Goal: Task Accomplishment & Management: Use online tool/utility

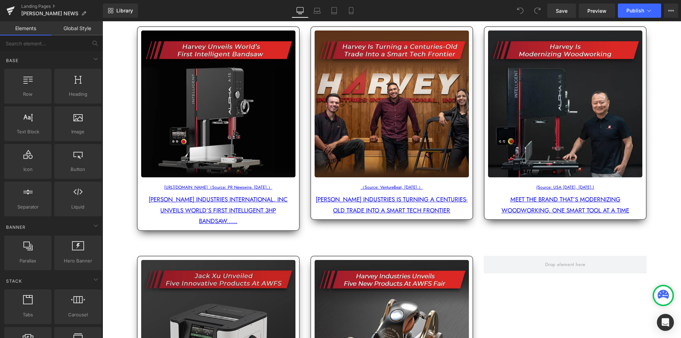
scroll to position [248, 0]
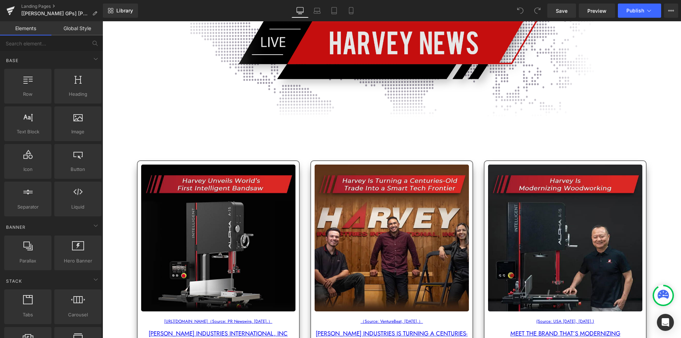
scroll to position [177, 0]
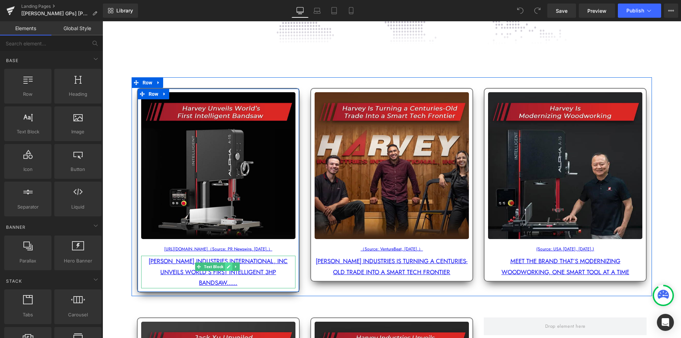
click at [228, 264] on icon at bounding box center [229, 266] width 4 height 4
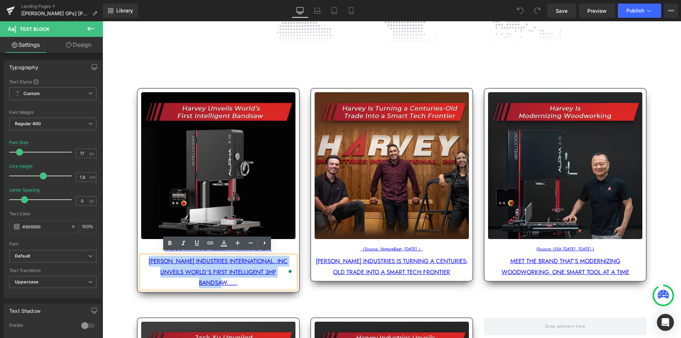
drag, startPoint x: 146, startPoint y: 258, endPoint x: 284, endPoint y: 268, distance: 138.0
click at [284, 268] on p "[PERSON_NAME] INDUSTRIES INTERNATIONAL, INC UNVEILS WORLD’S FIRST INTELLIGENT 3…" at bounding box center [218, 272] width 154 height 33
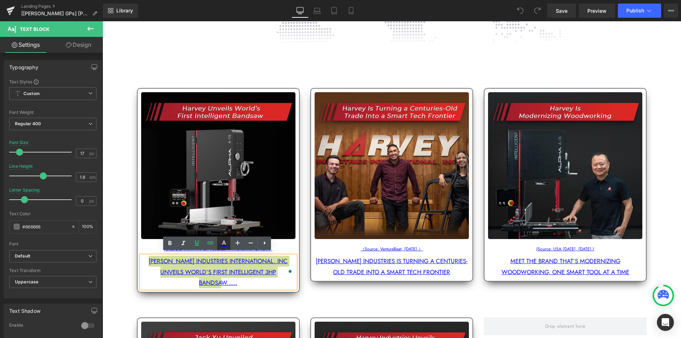
click at [224, 245] on icon at bounding box center [223, 243] width 9 height 9
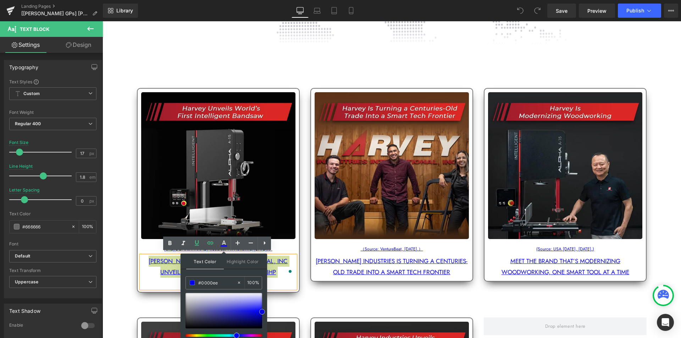
type input "#9595b0"
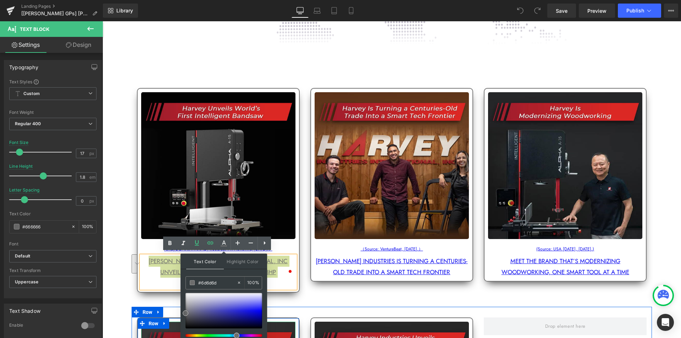
drag, startPoint x: 299, startPoint y: 327, endPoint x: 177, endPoint y: 313, distance: 123.5
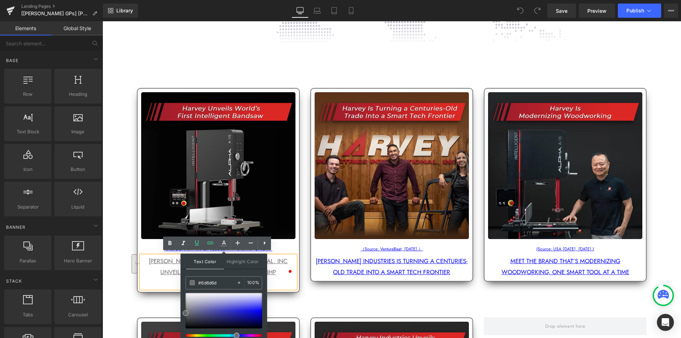
click at [120, 234] on div "Image Separator Image [URL][DOMAIN_NAME]（Source: PR Newswire, [DATE].） Text Blo…" at bounding box center [391, 252] width 578 height 711
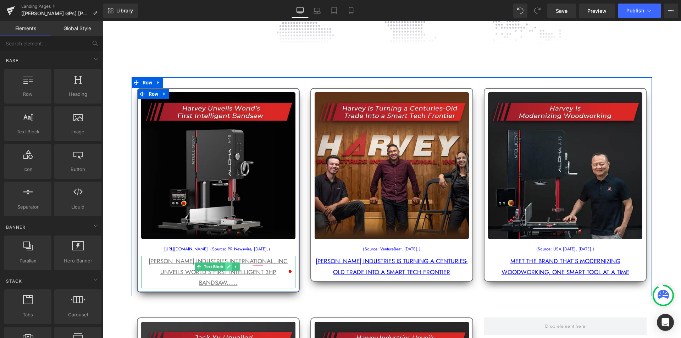
click at [227, 264] on icon at bounding box center [229, 266] width 4 height 4
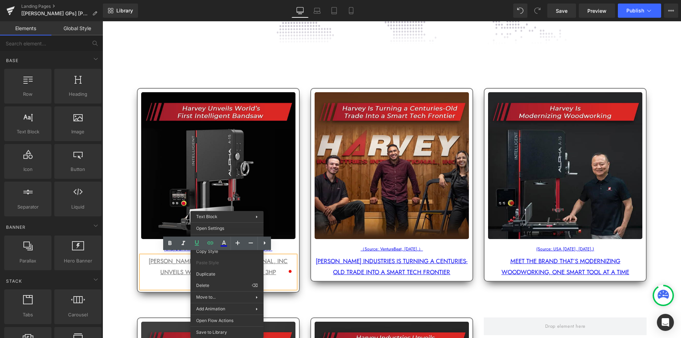
drag, startPoint x: 127, startPoint y: 256, endPoint x: 134, endPoint y: 256, distance: 6.7
click at [127, 256] on div "Image Separator Image [URL][DOMAIN_NAME]（Source: PR Newswire, [DATE].） Text Blo…" at bounding box center [391, 252] width 578 height 711
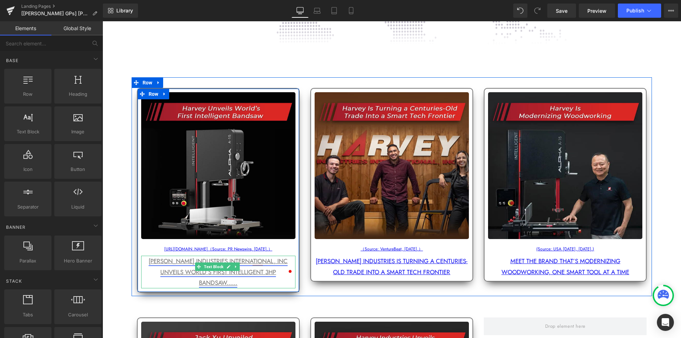
click at [180, 260] on link "[PERSON_NAME] INDUSTRIES INTERNATIONAL, INC UNVEILS WORLD’S FIRST INTELLIGENT 3…" at bounding box center [218, 272] width 139 height 30
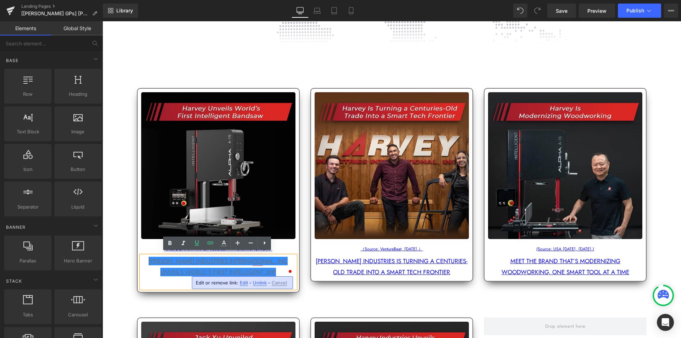
click at [129, 239] on div "Image Separator Image [URL][DOMAIN_NAME]（Source: PR Newswire, [DATE].） Text Blo…" at bounding box center [391, 252] width 578 height 711
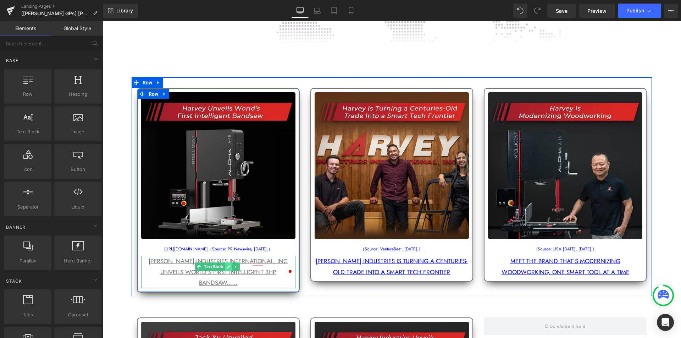
click at [228, 265] on icon at bounding box center [229, 267] width 4 height 4
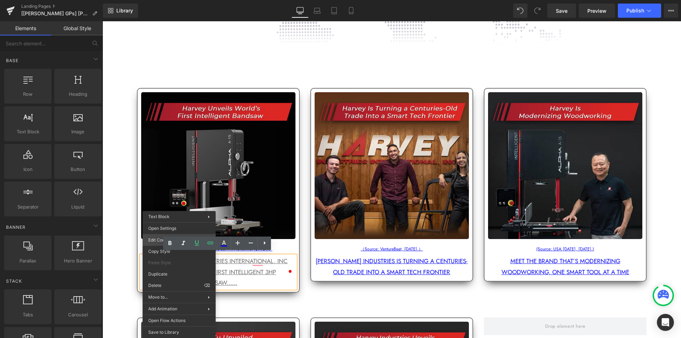
click at [149, 239] on body "You are previewing how the will restyle your page. You can not edit Elements in…" at bounding box center [340, 169] width 681 height 338
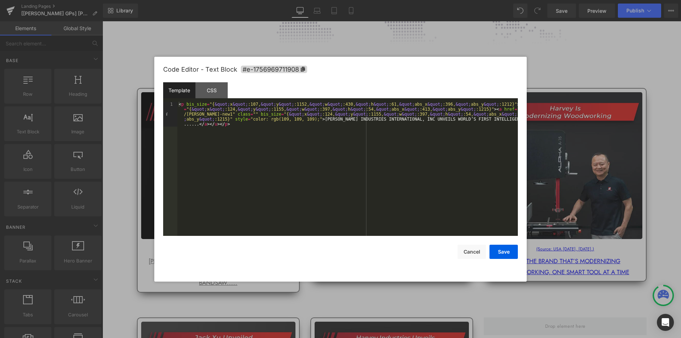
click at [116, 183] on div at bounding box center [340, 169] width 681 height 338
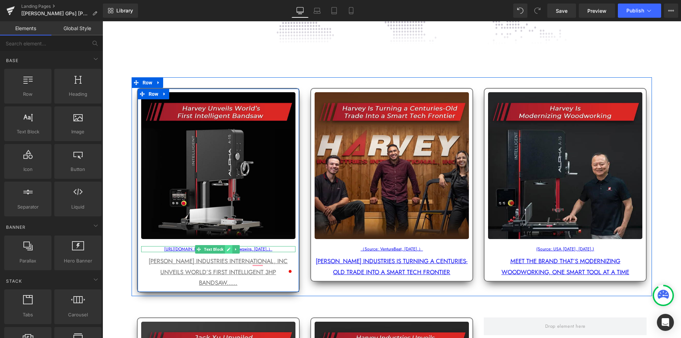
click at [229, 247] on icon at bounding box center [229, 249] width 4 height 4
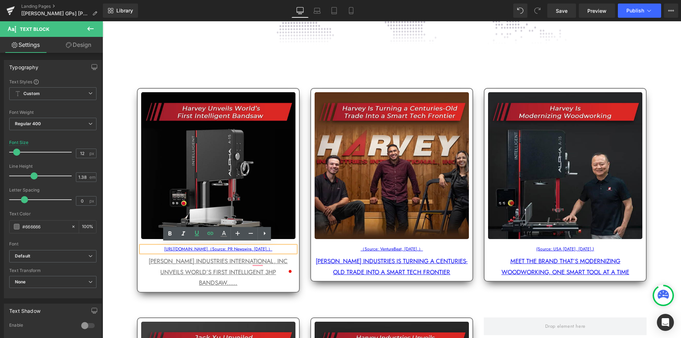
drag, startPoint x: 155, startPoint y: 246, endPoint x: 281, endPoint y: 246, distance: 125.9
click at [281, 246] on p "[URL][DOMAIN_NAME]（Source: PR Newswire, [DATE].）" at bounding box center [218, 249] width 154 height 6
click at [224, 235] on icon at bounding box center [223, 233] width 9 height 9
type input "#0000ee"
type input "100"
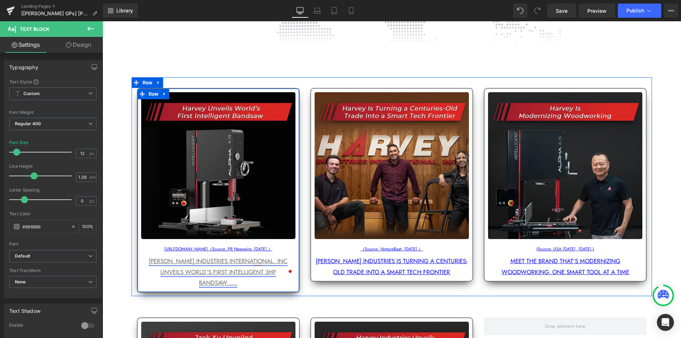
click at [149, 257] on link "[PERSON_NAME] INDUSTRIES INTERNATIONAL, INC UNVEILS WORLD’S FIRST INTELLIGENT 3…" at bounding box center [218, 272] width 139 height 30
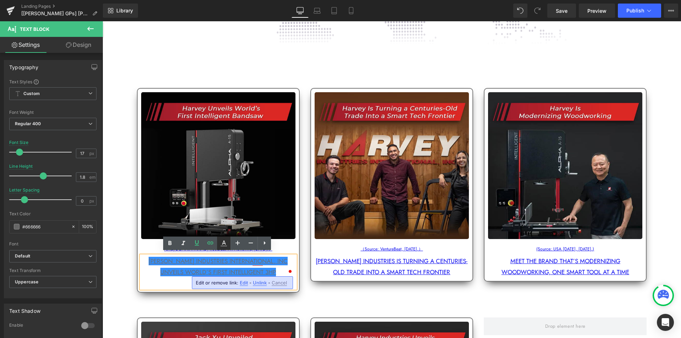
click at [222, 244] on icon at bounding box center [224, 242] width 4 height 4
type input "#6d6d6d"
type input "100"
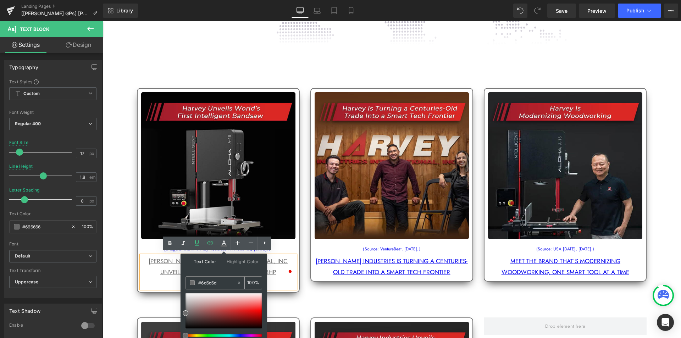
click at [220, 283] on input "#6d6d6d" at bounding box center [217, 283] width 38 height 8
type input "6"
type input "0"
type input "666"
type input "100"
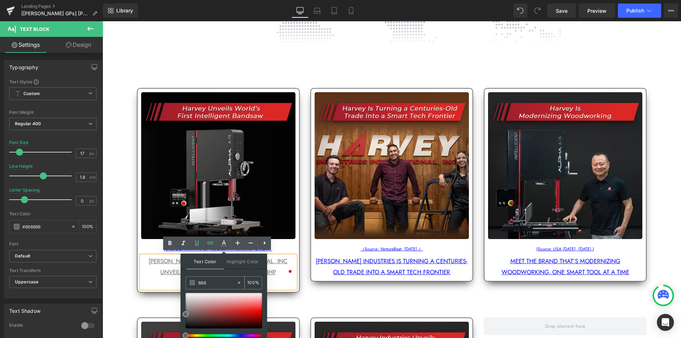
type input "6666"
type input "40"
type input "66666"
type input "0"
type input "666666"
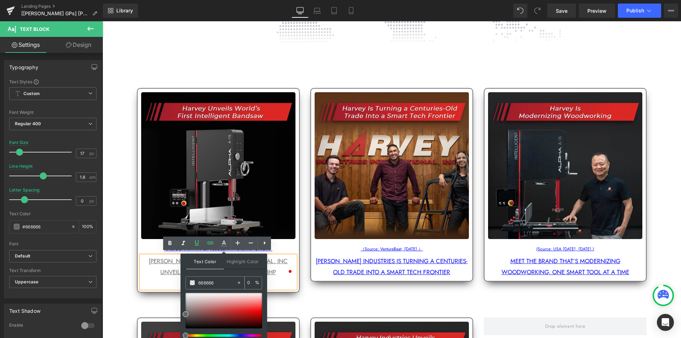
type input "100"
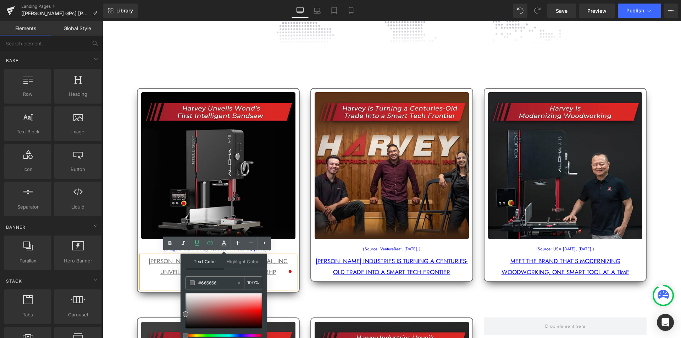
click at [162, 284] on div "Image Separator Image [URL][DOMAIN_NAME]（Source: PR Newswire, [DATE].） Text Blo…" at bounding box center [391, 252] width 578 height 711
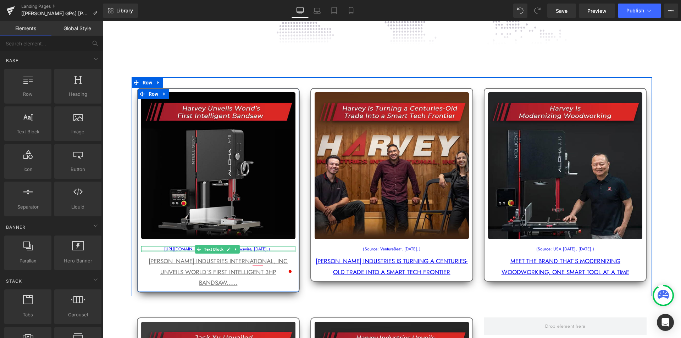
click at [173, 250] on div at bounding box center [218, 251] width 154 height 2
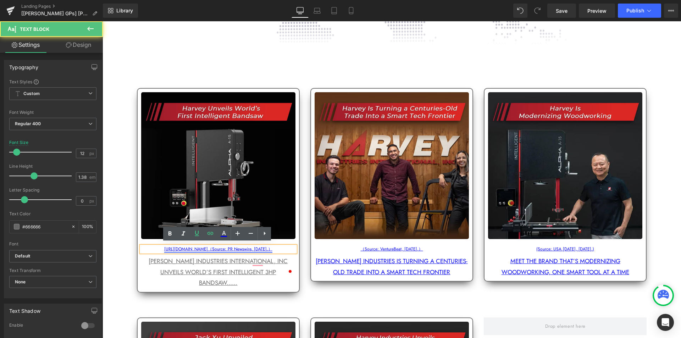
click at [174, 246] on link "[URL][DOMAIN_NAME]（Source: PR Newswire, [DATE].）" at bounding box center [218, 249] width 108 height 6
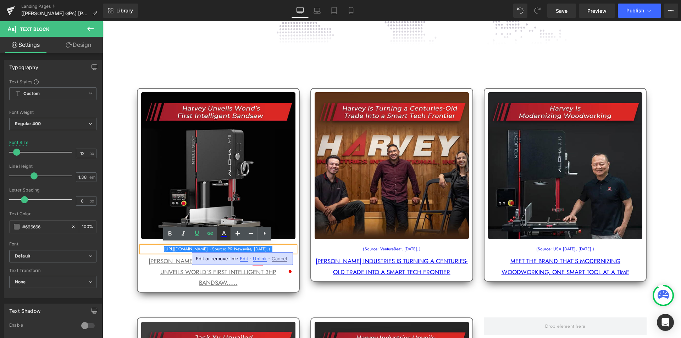
click at [221, 234] on icon at bounding box center [223, 233] width 9 height 9
type input "#ffffff"
type input "100"
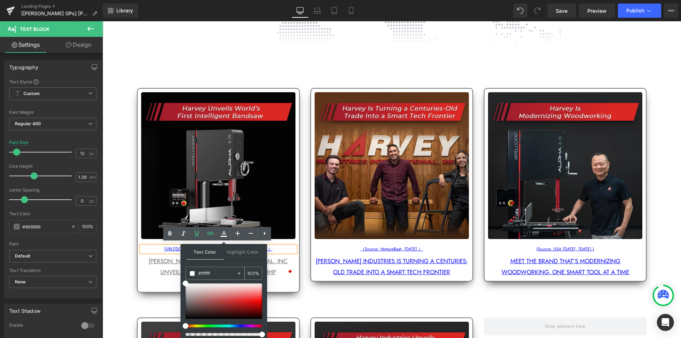
click at [211, 270] on input "#ffffff" at bounding box center [217, 273] width 38 height 8
paste input "666666"
click at [234, 261] on div "Text Color Highlight Color rgba(102, 102, 102, 1) #666666 100 % transparent tra…" at bounding box center [223, 292] width 87 height 96
click at [129, 232] on div "Image Separator Image [URL][DOMAIN_NAME]（Source: PR Newswire, [DATE].） Text Blo…" at bounding box center [391, 252] width 578 height 711
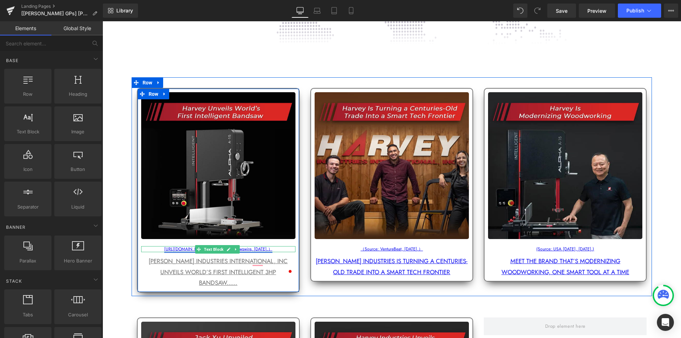
click at [183, 247] on link "[URL][DOMAIN_NAME]（Source: PR Newswire, [DATE].）" at bounding box center [218, 249] width 108 height 6
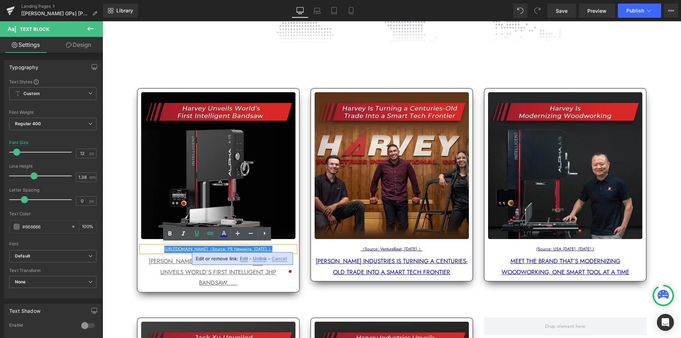
click at [170, 247] on link "[URL][DOMAIN_NAME]（Source: PR Newswire, [DATE].）" at bounding box center [218, 249] width 108 height 6
click at [222, 233] on icon at bounding box center [223, 233] width 9 height 9
type input "#ffffff"
type input "100"
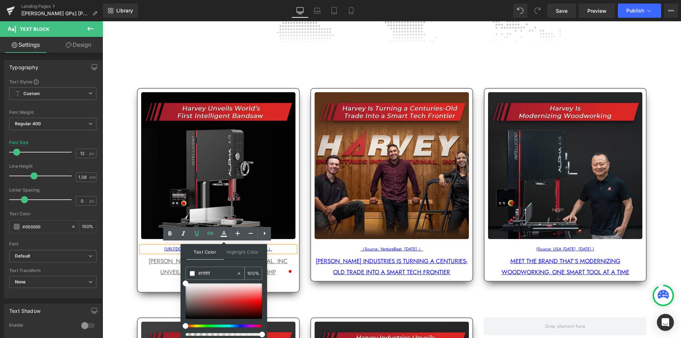
click at [216, 273] on input "#ffffff" at bounding box center [217, 273] width 38 height 8
click at [202, 275] on input "#ffffff" at bounding box center [217, 273] width 38 height 8
paste input "666666"
click at [232, 262] on div "Text Color Highlight Color rgba(102, 102, 102, 1) #666666 100 % transparent tra…" at bounding box center [223, 292] width 87 height 96
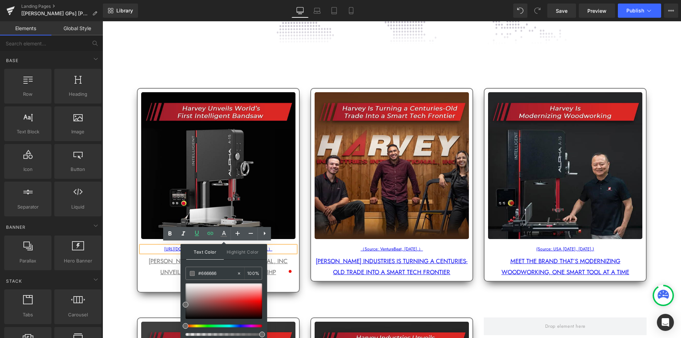
click at [123, 242] on div "Image Separator Image [URL][DOMAIN_NAME]（Source: PR Newswire, [DATE].） Text Blo…" at bounding box center [391, 252] width 578 height 711
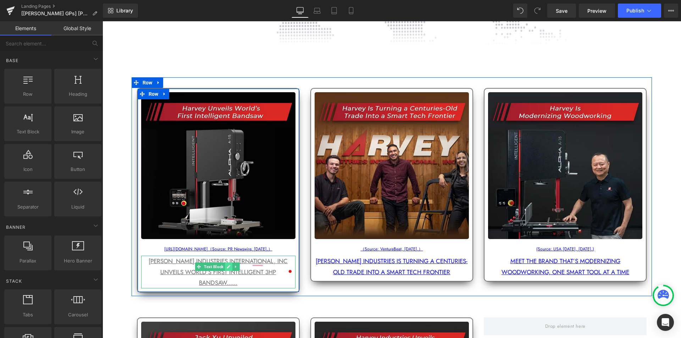
click at [232, 262] on link at bounding box center [228, 266] width 7 height 9
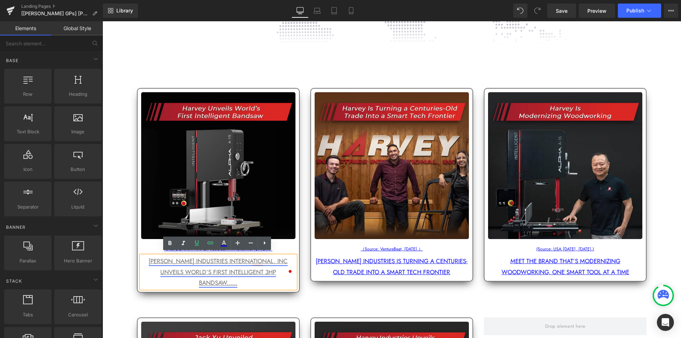
click at [221, 260] on link "[PERSON_NAME] INDUSTRIES INTERNATIONAL, INC UNVEILS WORLD’S FIRST INTELLIGENT 3…" at bounding box center [218, 272] width 139 height 30
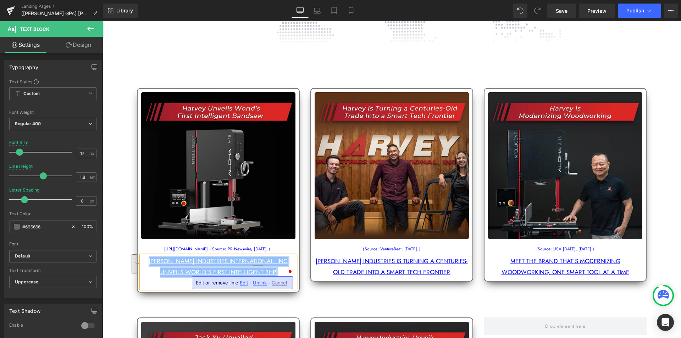
copy link "[PERSON_NAME] INDUSTRIES INTERNATIONAL, INC UNVEILS WORLD’S FIRST INTELLIGENT 3…"
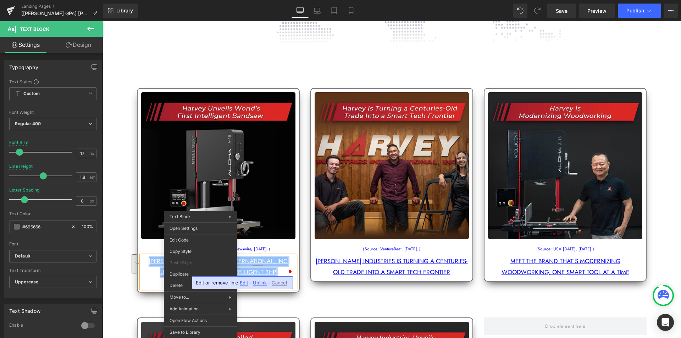
click at [158, 266] on link "[PERSON_NAME] INDUSTRIES INTERNATIONAL, INC UNVEILS WORLD’S FIRST INTELLIGENT 3…" at bounding box center [218, 272] width 139 height 30
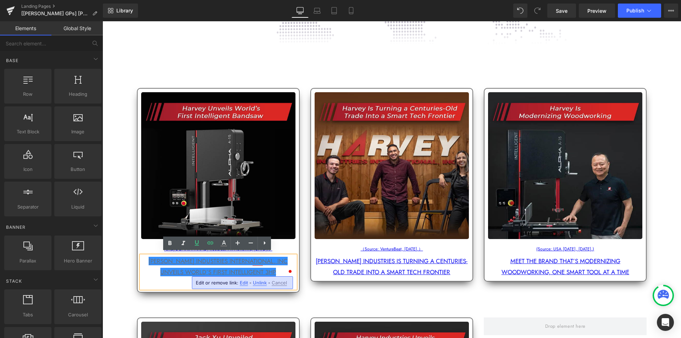
click at [121, 249] on div "Image Separator Image [URL][DOMAIN_NAME]（Source: PR Newswire, [DATE].） Text Blo…" at bounding box center [391, 252] width 578 height 711
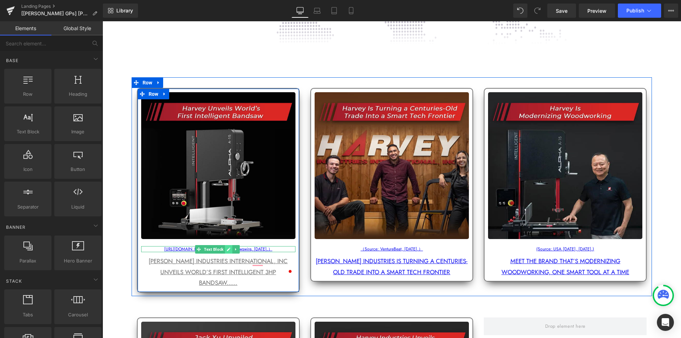
click at [228, 247] on icon at bounding box center [229, 249] width 4 height 4
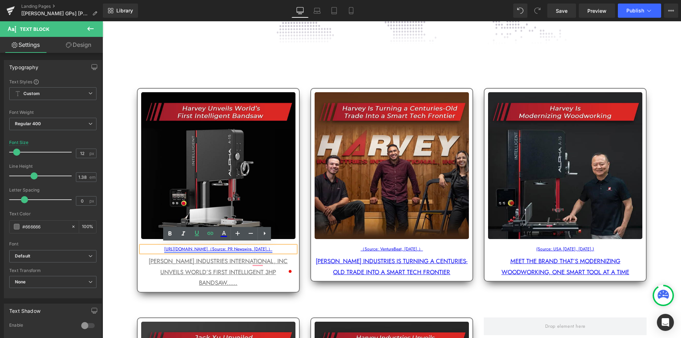
drag, startPoint x: 281, startPoint y: 246, endPoint x: 156, endPoint y: 244, distance: 125.2
click at [156, 246] on p "[URL][DOMAIN_NAME]（Source: PR Newswire, [DATE].）" at bounding box center [218, 249] width 154 height 6
click at [225, 234] on icon at bounding box center [223, 233] width 9 height 9
type input "#0000ee"
type input "100"
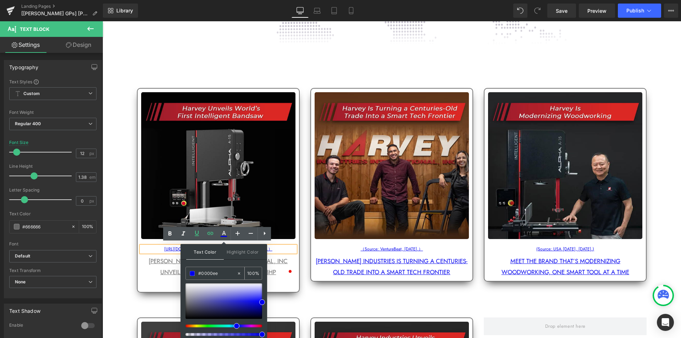
click at [207, 272] on input "#0000ee" at bounding box center [217, 273] width 38 height 8
paste input "[PERSON_NAME] INDUSTRIES INTERNATIONAL, INC UNVEILS WORLD’S FIRST INTELLIGENT 3…"
type input "#HARVEY INDUSTRIES INTERNATIONAL, INC UNVEILS WORLD’S FIRST INTELLIGENT 3HP BAN…"
type input "0"
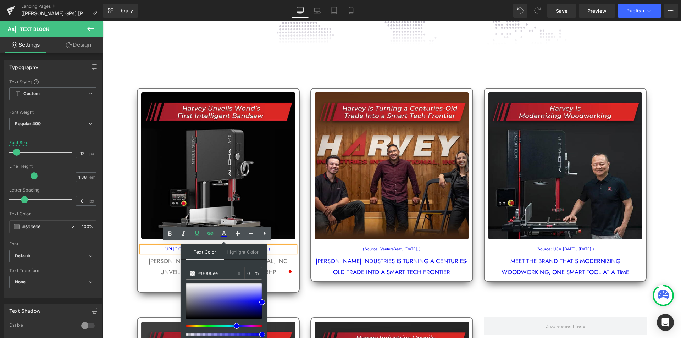
scroll to position [0, 0]
type input "#666"
type input "100"
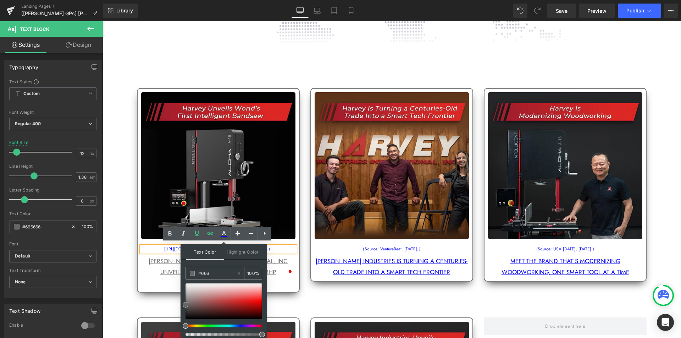
type input "#6666"
type input "40"
type input "#66666"
type input "0"
type input "#666666"
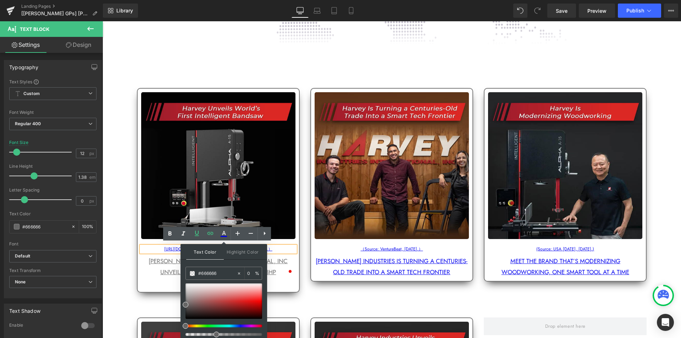
type input "100"
click at [205, 272] on input "#666666" at bounding box center [217, 273] width 38 height 8
type input "#666666"
click at [242, 264] on div "Text Color Highlight Color rgba(102, 102, 102, 1) #666666 100 % transparent tra…" at bounding box center [223, 292] width 87 height 96
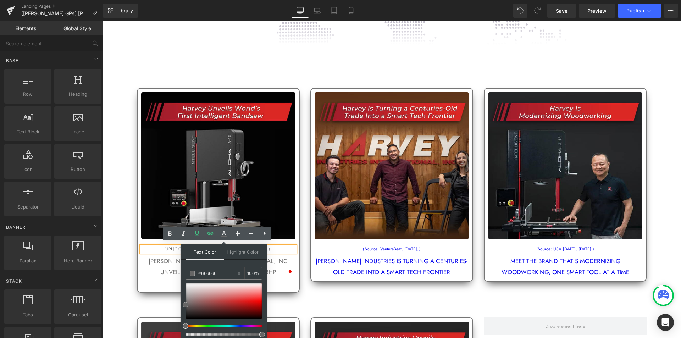
click at [128, 249] on div "Image Separator Image [URL][DOMAIN_NAME]（Source: PR Newswire, [DATE].） Text Blo…" at bounding box center [391, 252] width 578 height 711
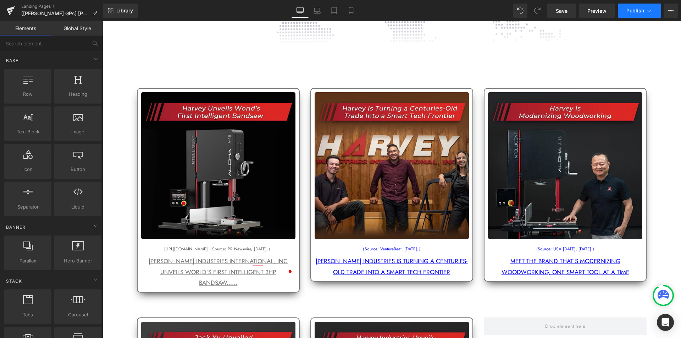
click at [634, 13] on span "Publish" at bounding box center [635, 11] width 18 height 6
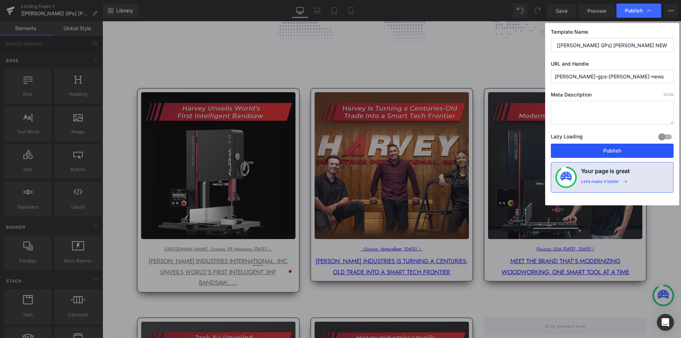
click at [611, 149] on button "Publish" at bounding box center [612, 151] width 123 height 14
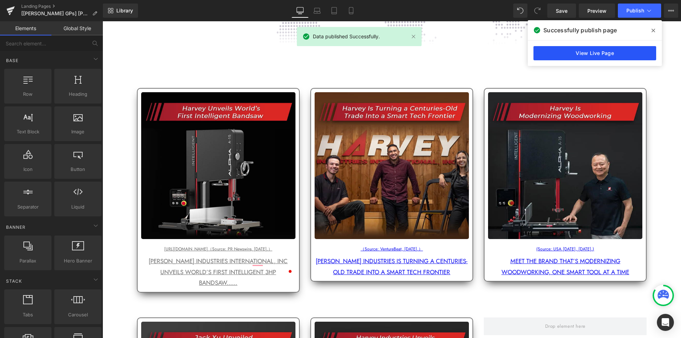
click at [590, 55] on link "View Live Page" at bounding box center [594, 53] width 123 height 14
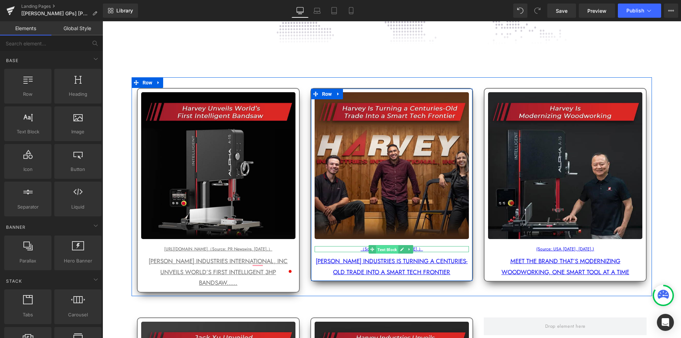
click at [379, 245] on span "Text Block" at bounding box center [387, 249] width 22 height 9
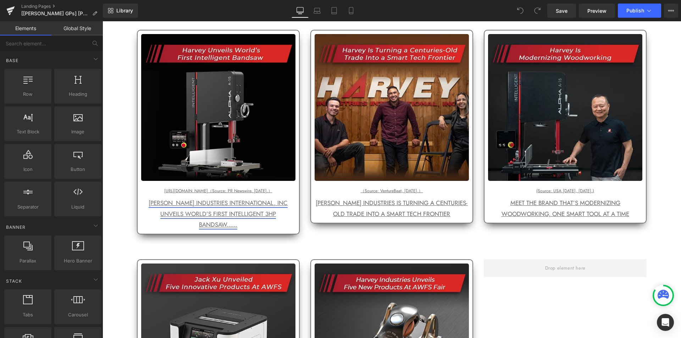
scroll to position [248, 0]
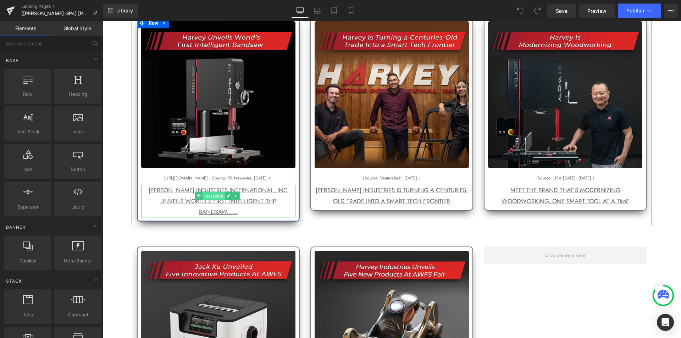
click at [214, 191] on span "Text Block" at bounding box center [213, 195] width 22 height 9
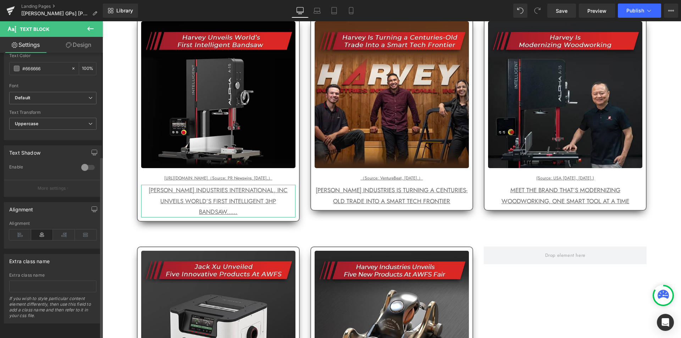
scroll to position [163, 0]
click at [83, 45] on link "Design" at bounding box center [78, 45] width 51 height 16
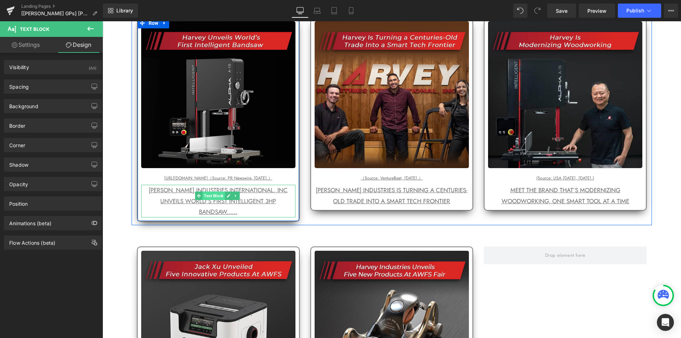
click at [224, 194] on span "Text Block" at bounding box center [213, 195] width 22 height 9
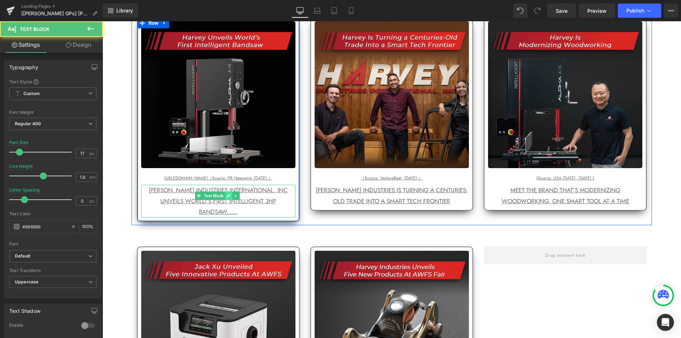
click at [230, 194] on icon at bounding box center [229, 196] width 4 height 4
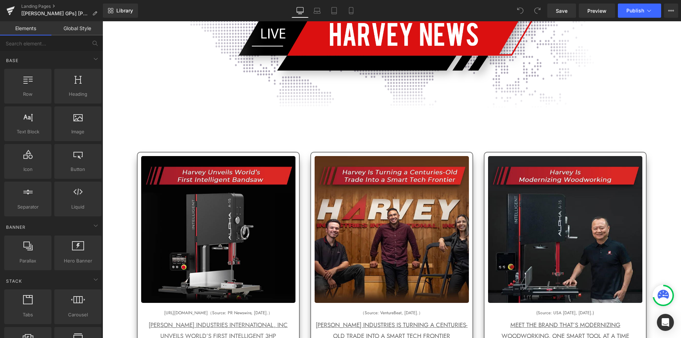
scroll to position [177, 0]
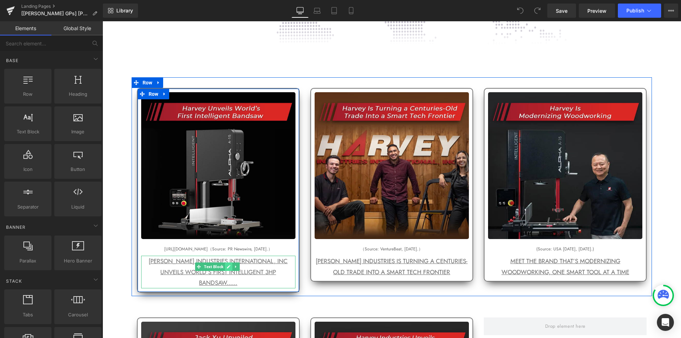
click at [226, 263] on link at bounding box center [228, 266] width 7 height 9
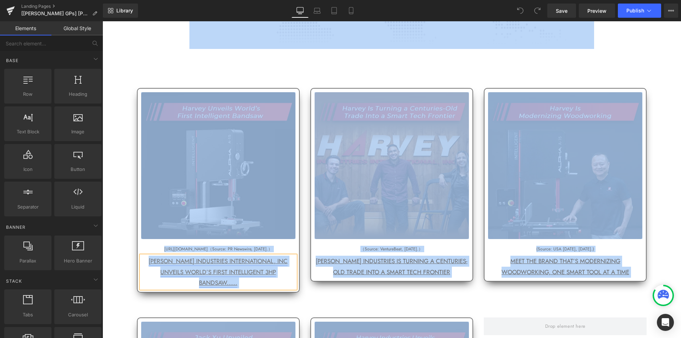
click at [182, 259] on link "[PERSON_NAME] INDUSTRIES INTERNATIONAL, INC UNVEILS WORLD’S FIRST INTELLIGENT 3…" at bounding box center [218, 272] width 139 height 30
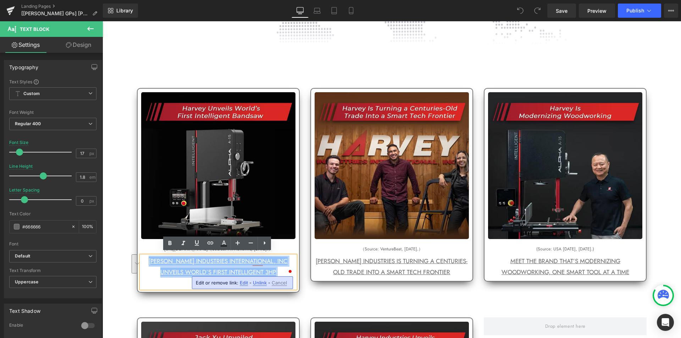
drag, startPoint x: 146, startPoint y: 258, endPoint x: 295, endPoint y: 268, distance: 148.9
click at [295, 268] on div "[PERSON_NAME] INDUSTRIES INTERNATIONAL, INC UNVEILS WORLD’S FIRST INTELLIGENT 3…" at bounding box center [218, 272] width 154 height 33
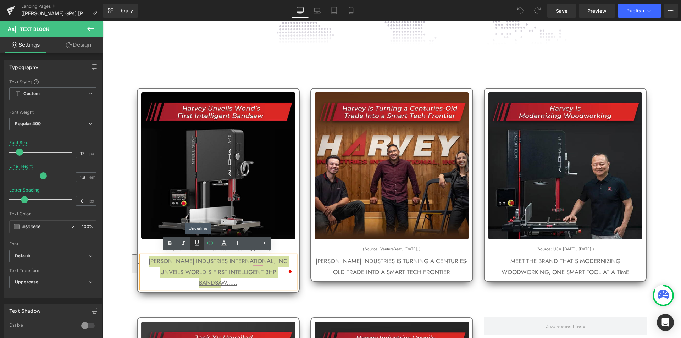
click at [195, 245] on icon at bounding box center [197, 243] width 9 height 9
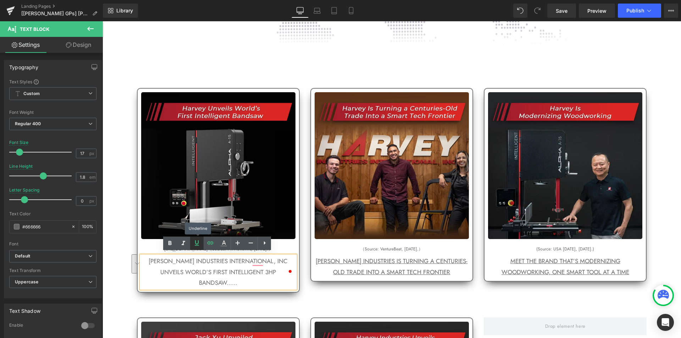
click at [195, 245] on icon at bounding box center [197, 243] width 9 height 9
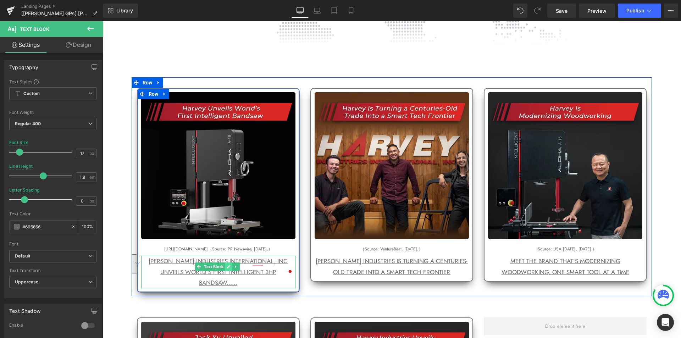
click at [227, 264] on icon at bounding box center [229, 266] width 4 height 4
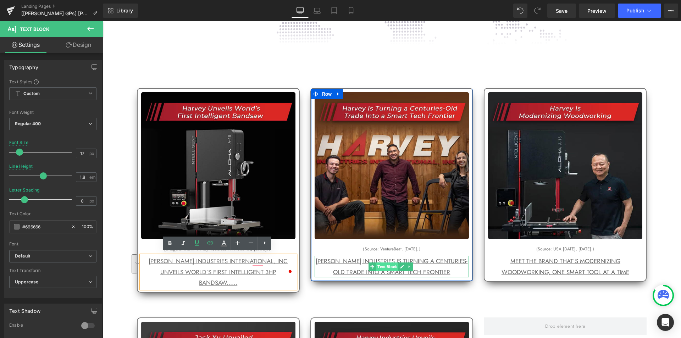
click at [391, 264] on span "Text Block" at bounding box center [387, 266] width 22 height 9
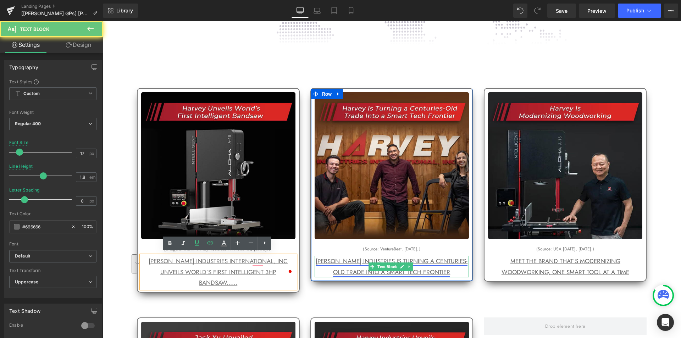
click at [349, 262] on link "[PERSON_NAME] Industries is turning a centuries-old trade into a smart tech fro…" at bounding box center [392, 266] width 152 height 19
click at [345, 258] on link "[PERSON_NAME] Industries is turning a centuries-old trade into a smart tech fro…" at bounding box center [392, 266] width 152 height 19
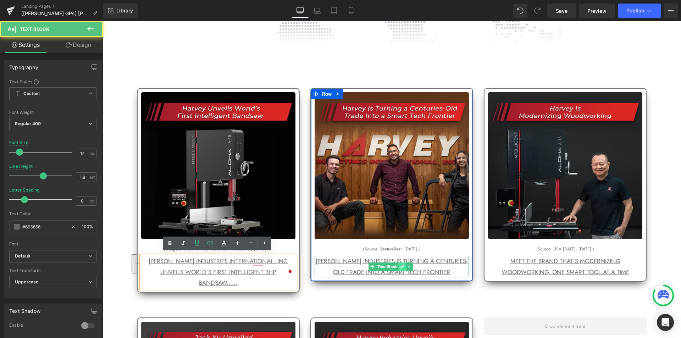
click at [401, 266] on link at bounding box center [401, 266] width 7 height 9
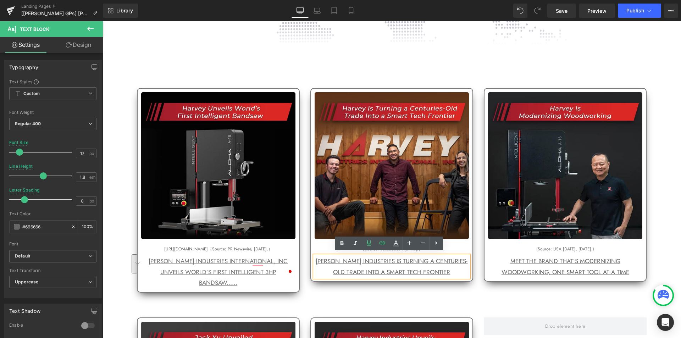
click at [448, 270] on p "[PERSON_NAME] Industries is turning a centuries-old trade into a smart tech fro…" at bounding box center [391, 267] width 154 height 22
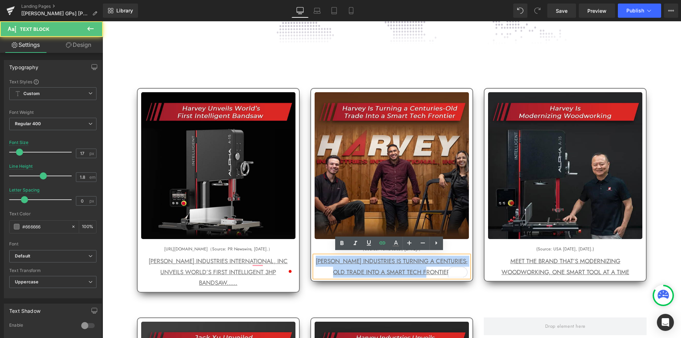
click at [317, 256] on p "[PERSON_NAME] Industries is turning a centuries-old trade into a smart tech fro…" at bounding box center [391, 267] width 154 height 22
click at [369, 267] on link "[PERSON_NAME] Industries is turning a centuries-old trade into a smart tech fro…" at bounding box center [392, 266] width 152 height 19
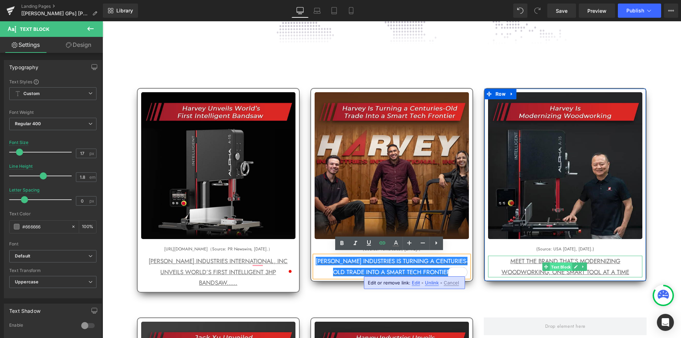
click at [560, 262] on span "Text Block" at bounding box center [561, 266] width 22 height 9
click at [574, 264] on icon at bounding box center [576, 266] width 4 height 4
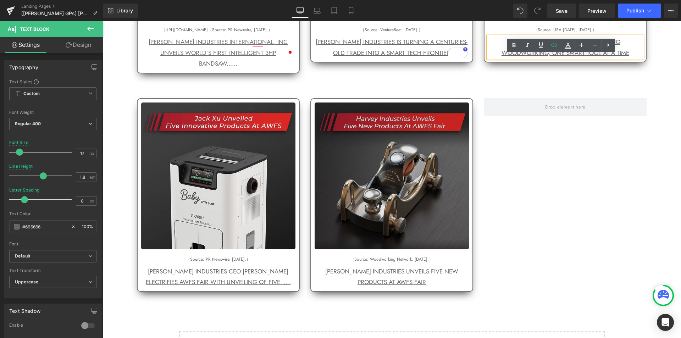
scroll to position [496, 0]
